Goal: Find contact information: Find contact information

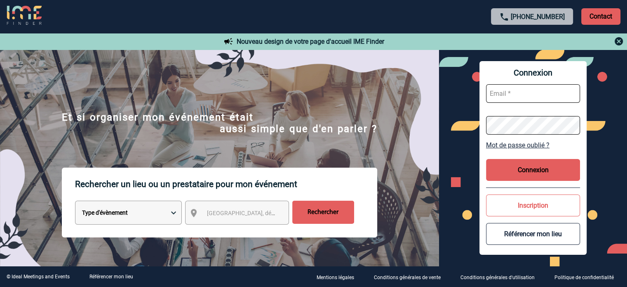
type input "[EMAIL_ADDRESS][DOMAIN_NAME]"
click at [511, 172] on button "Connexion" at bounding box center [533, 170] width 94 height 22
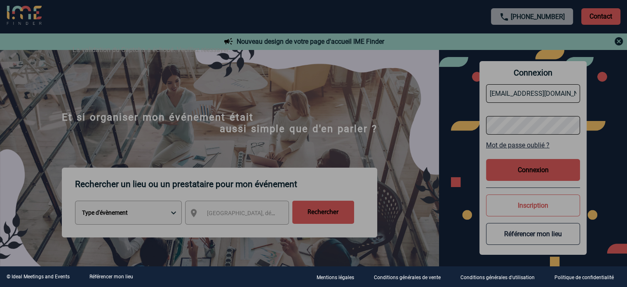
click at [514, 169] on div at bounding box center [313, 143] width 627 height 287
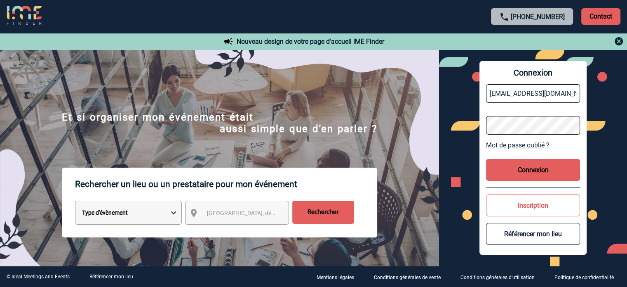
click at [532, 172] on button "Connexion" at bounding box center [533, 170] width 94 height 22
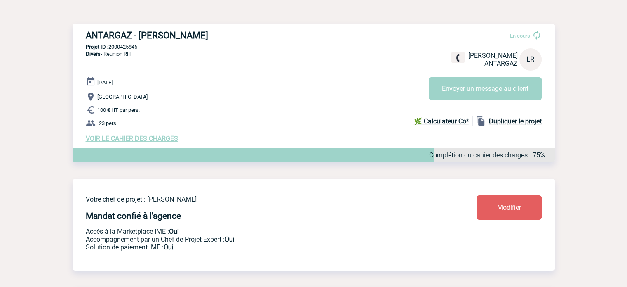
scroll to position [82, 0]
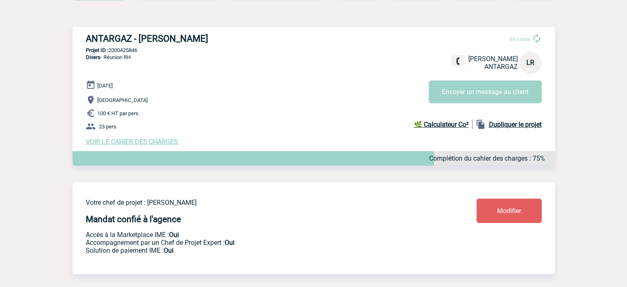
click at [165, 141] on span "VOIR LE CAHIER DES CHARGES" at bounding box center [132, 142] width 92 height 8
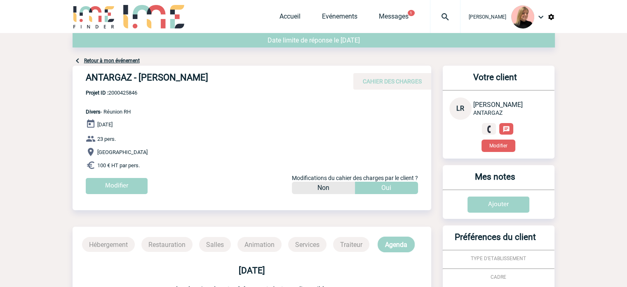
click at [116, 62] on link "Retour à mon événement" at bounding box center [112, 61] width 56 height 6
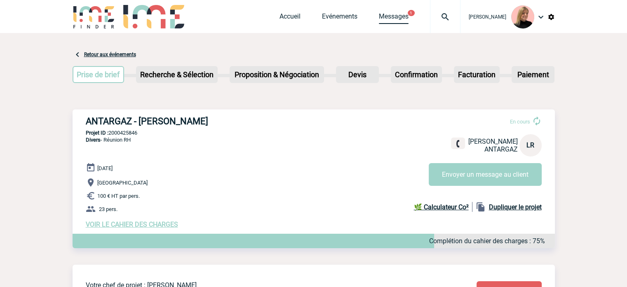
click at [399, 13] on link "Messages" at bounding box center [394, 18] width 30 height 12
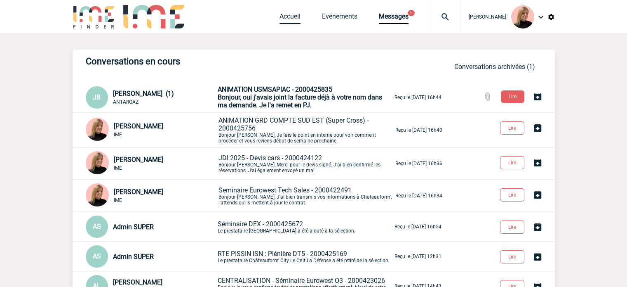
click at [295, 14] on link "Accueil" at bounding box center [290, 18] width 21 height 12
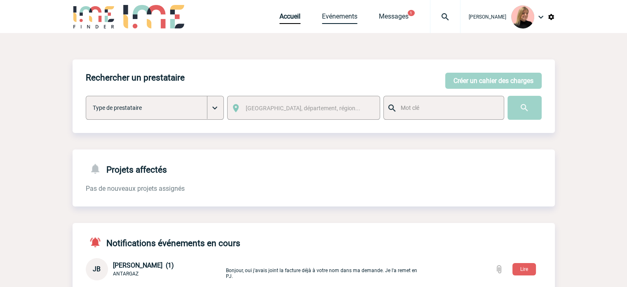
click at [349, 18] on link "Evénements" at bounding box center [339, 18] width 35 height 12
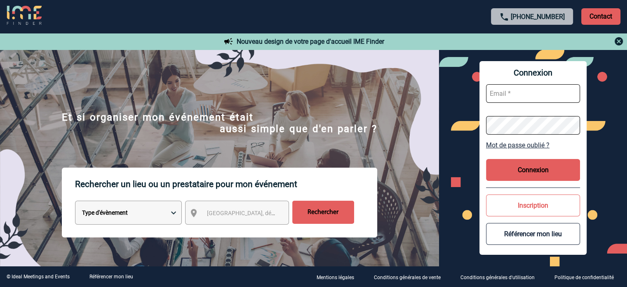
type input "eperiou@ime-groupe.com"
click at [523, 178] on button "Connexion" at bounding box center [533, 170] width 94 height 22
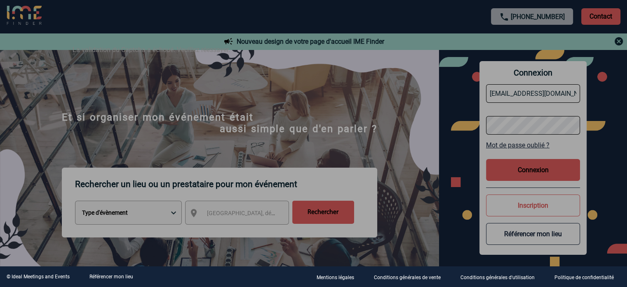
click at [505, 173] on div at bounding box center [313, 143] width 627 height 287
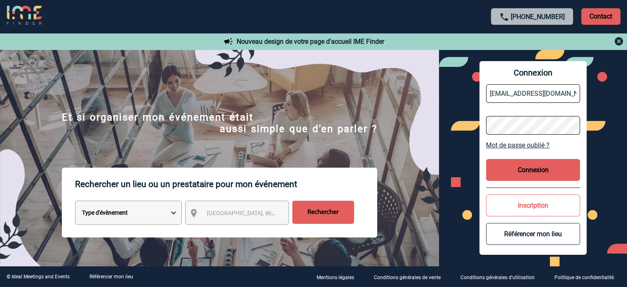
click at [506, 162] on button "Connexion" at bounding box center [533, 170] width 94 height 22
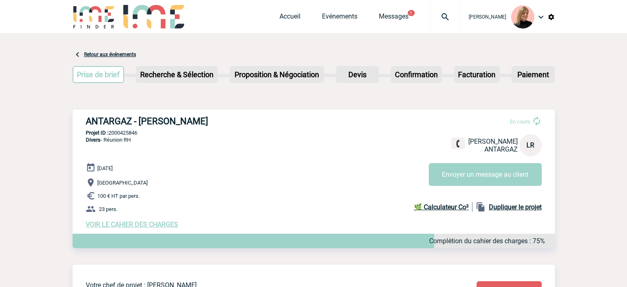
drag, startPoint x: 112, startPoint y: 113, endPoint x: 206, endPoint y: 120, distance: 93.8
click at [206, 120] on div "ANTARGAZ - [PERSON_NAME] En cours [PERSON_NAME] ANTARGAZ LR Envoyer un message …" at bounding box center [314, 171] width 483 height 125
copy h3 "ANTARGAZ - [PERSON_NAME]"
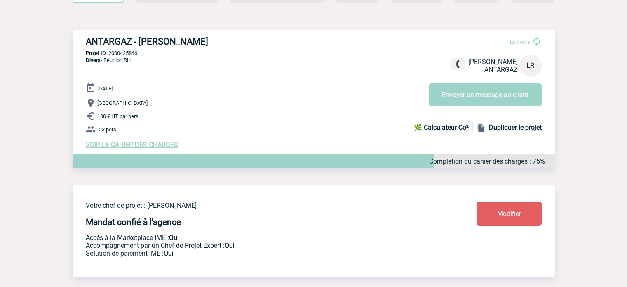
scroll to position [41, 0]
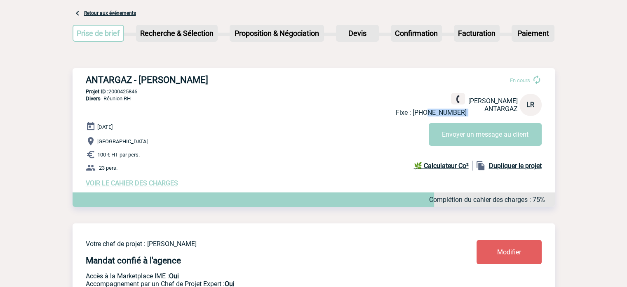
drag, startPoint x: 472, startPoint y: 113, endPoint x: 435, endPoint y: 116, distance: 37.3
click at [435, 116] on div "Fixe : +3333437921582 Lucilia RIBEIRO ANTARGAZ LR" at bounding box center [469, 105] width 146 height 24
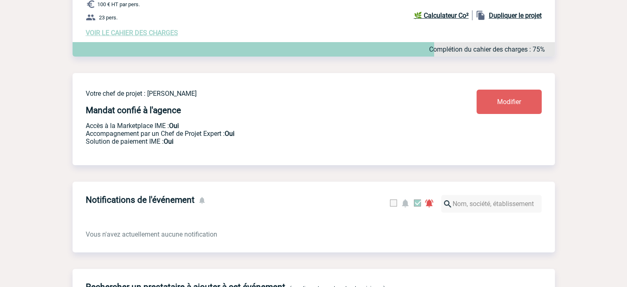
scroll to position [26, 0]
